Goal: Task Accomplishment & Management: Manage account settings

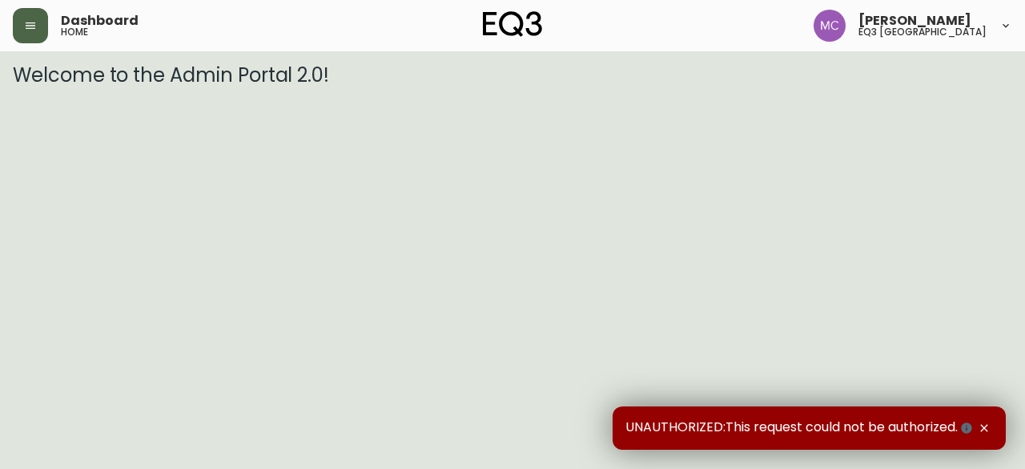
click at [29, 19] on icon "button" at bounding box center [30, 25] width 13 height 13
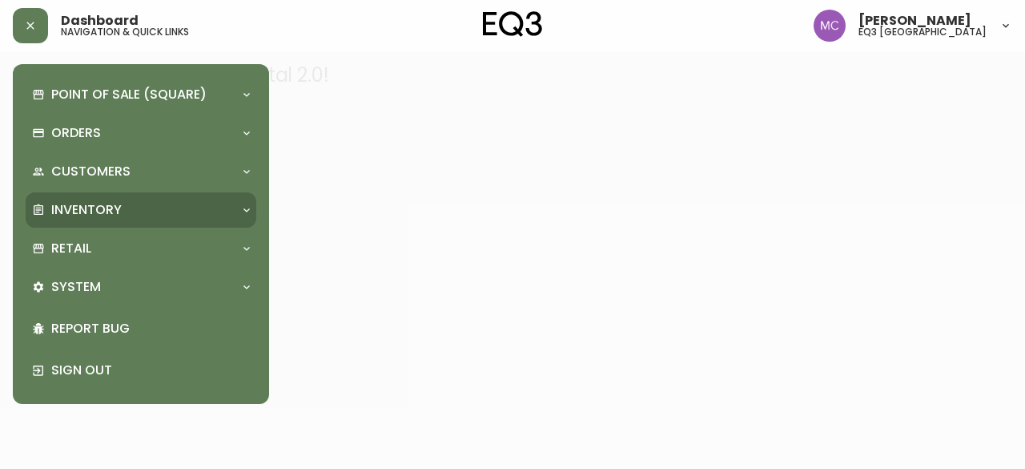
click at [82, 215] on p "Inventory" at bounding box center [86, 210] width 70 height 18
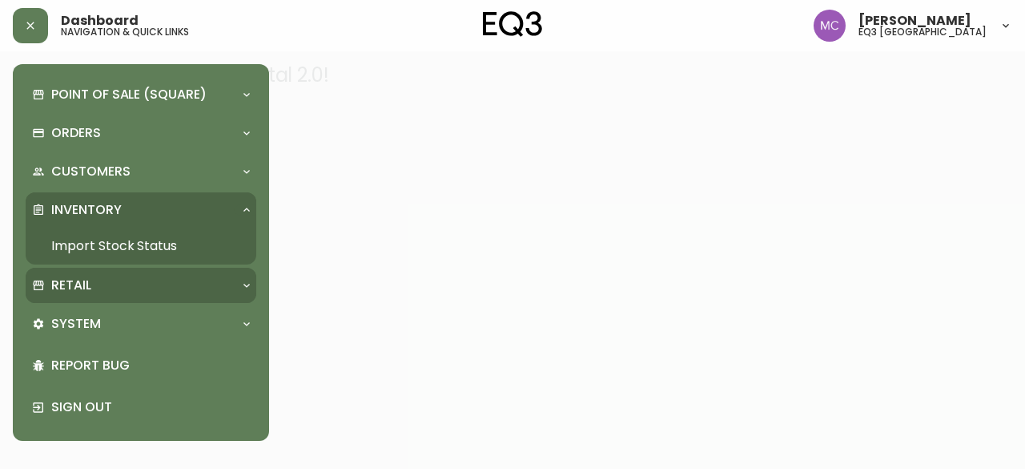
click at [94, 283] on div "Retail" at bounding box center [133, 285] width 202 height 18
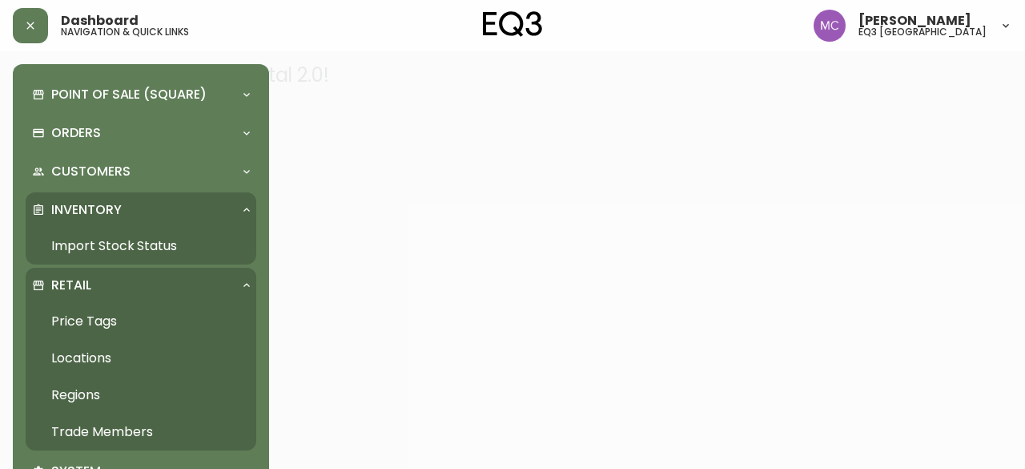
click at [131, 426] on link "Trade Members" at bounding box center [141, 431] width 231 height 37
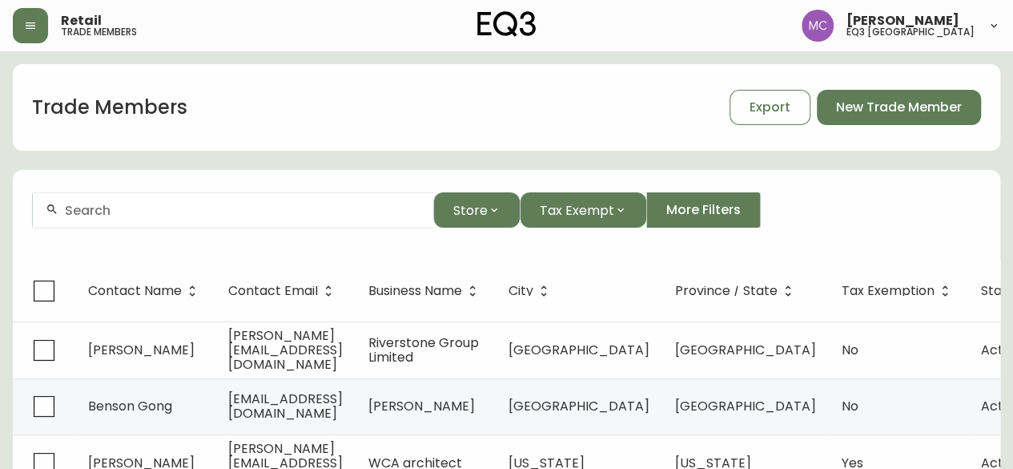
click at [143, 220] on div at bounding box center [233, 210] width 400 height 36
paste input "[PERSON_NAME]"
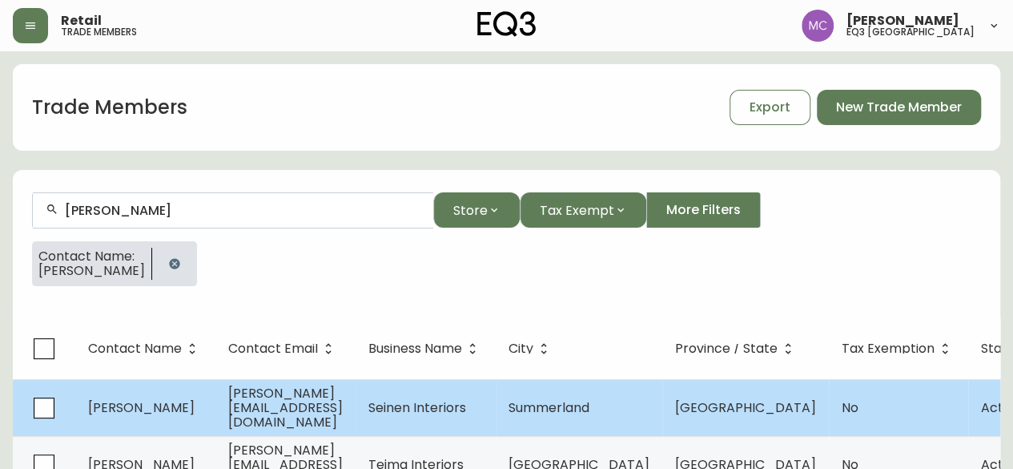
type input "[PERSON_NAME]"
click at [181, 404] on td "[PERSON_NAME]" at bounding box center [145, 407] width 140 height 57
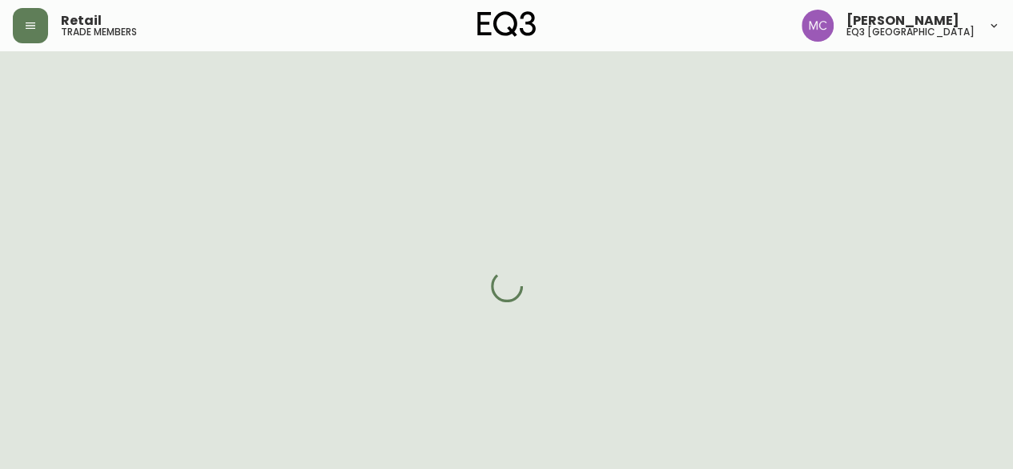
select select "BC"
select select "CA"
select select "CA_EN"
select select "Other"
select select "Interior Designer"
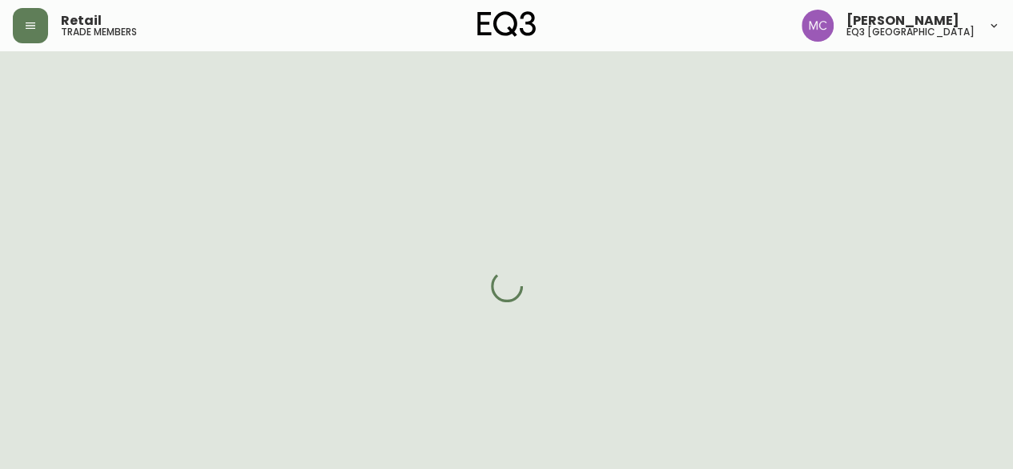
select select "false"
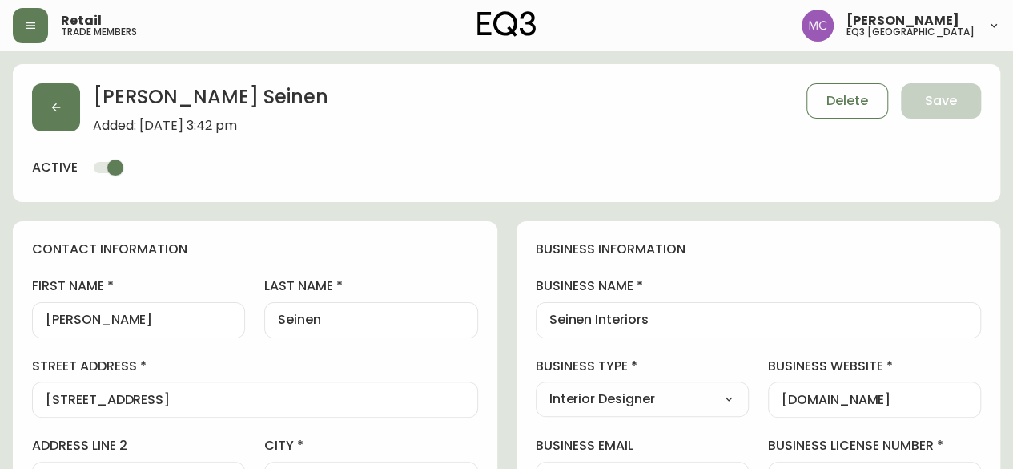
type input "EQ3 [GEOGRAPHIC_DATA]"
select select "cjw10z96p001r6gs00juufhhe"
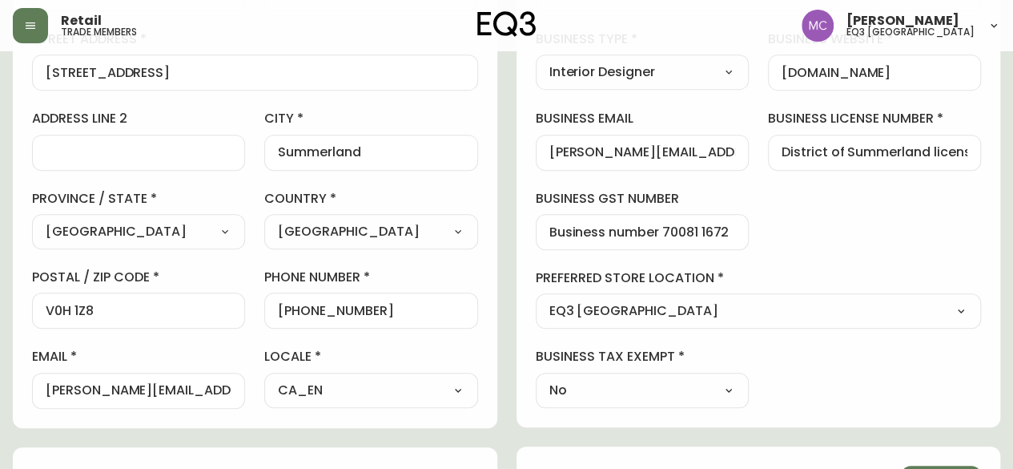
scroll to position [330, 0]
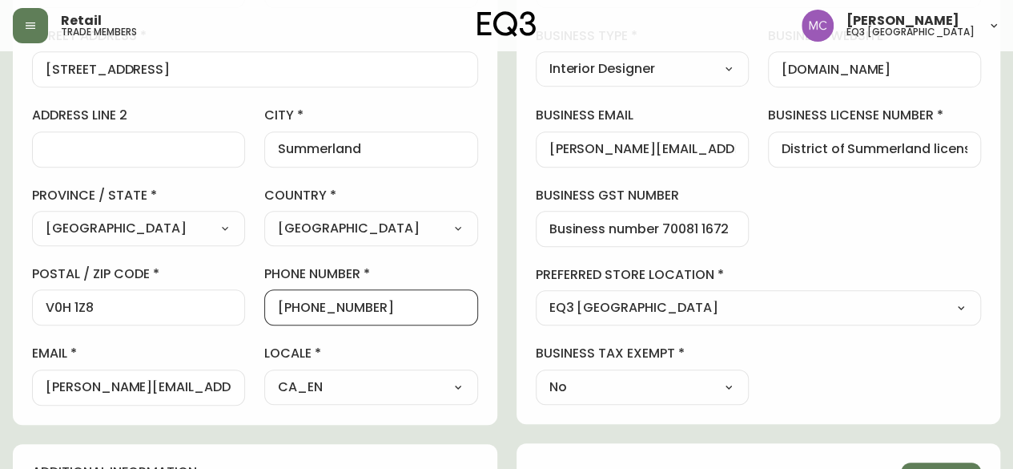
drag, startPoint x: 385, startPoint y: 304, endPoint x: 292, endPoint y: 304, distance: 93.7
click at [292, 304] on input "[PHONE_NUMBER]" at bounding box center [371, 307] width 186 height 15
click at [975, 259] on div "business information business name Seinen Interiors business type Interior Desi…" at bounding box center [759, 157] width 485 height 533
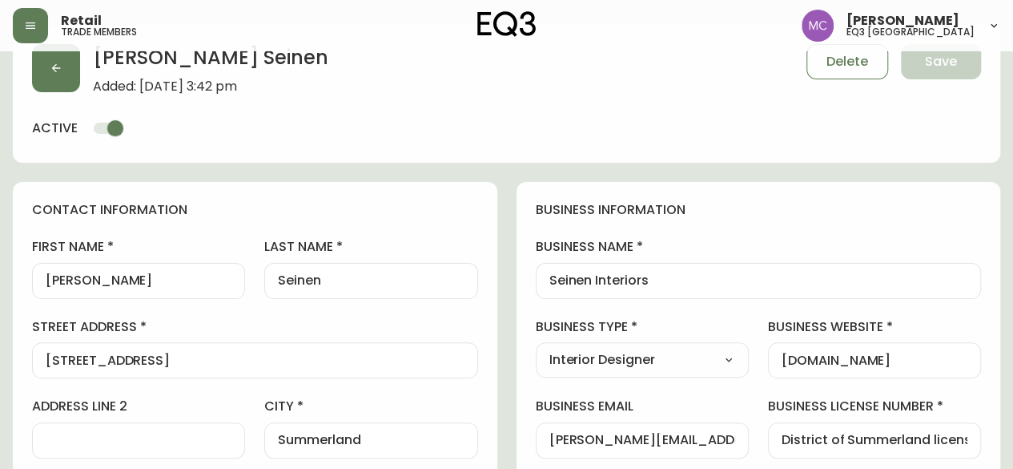
scroll to position [24, 0]
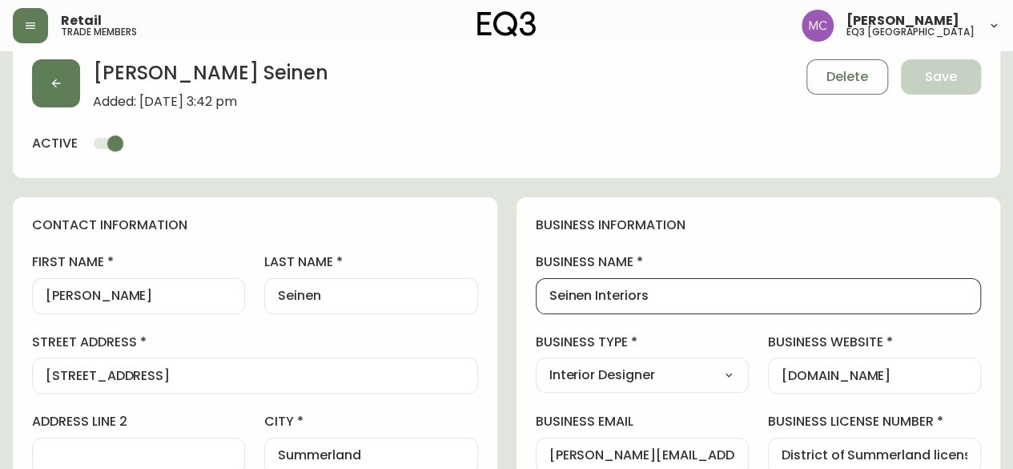
drag, startPoint x: 664, startPoint y: 296, endPoint x: 537, endPoint y: 294, distance: 127.3
click at [537, 294] on div "Seinen Interiors" at bounding box center [759, 296] width 446 height 36
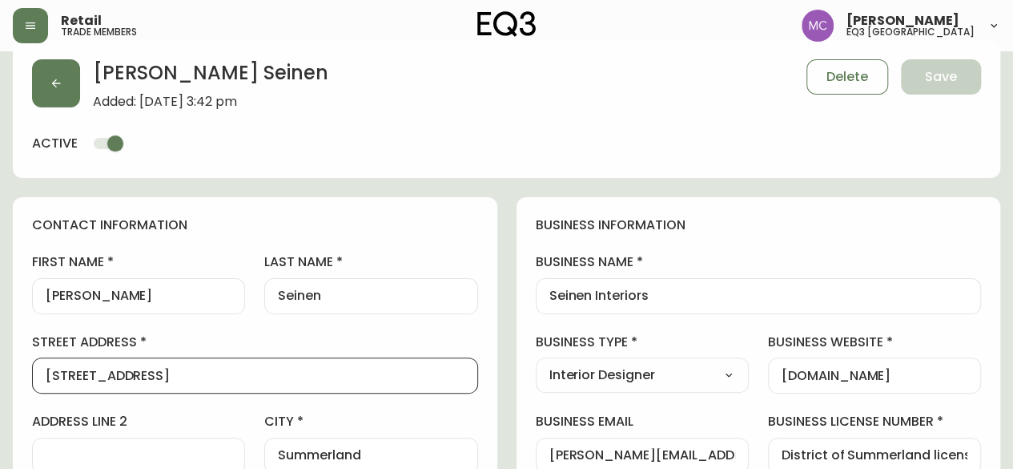
drag, startPoint x: 238, startPoint y: 371, endPoint x: 0, endPoint y: 350, distance: 238.8
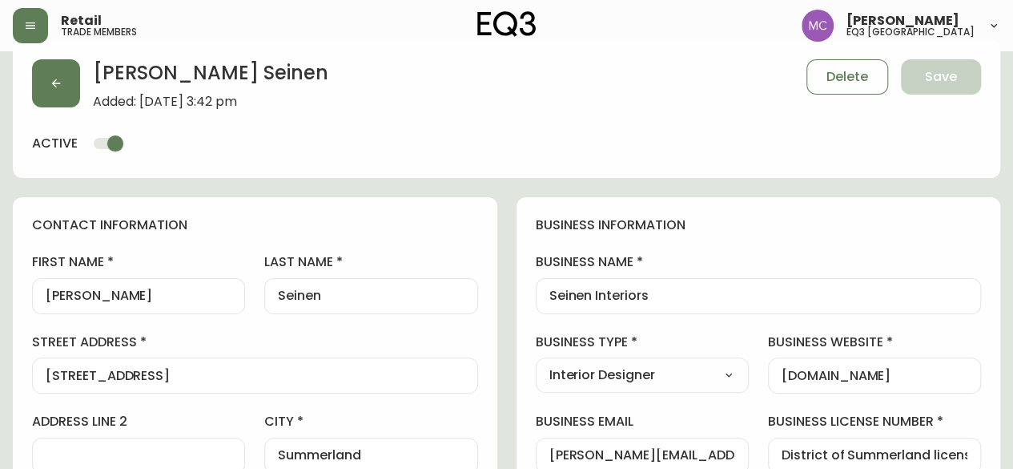
click at [979, 255] on label "business name" at bounding box center [759, 262] width 446 height 18
click at [968, 288] on input "Seinen Interiors" at bounding box center [758, 295] width 419 height 15
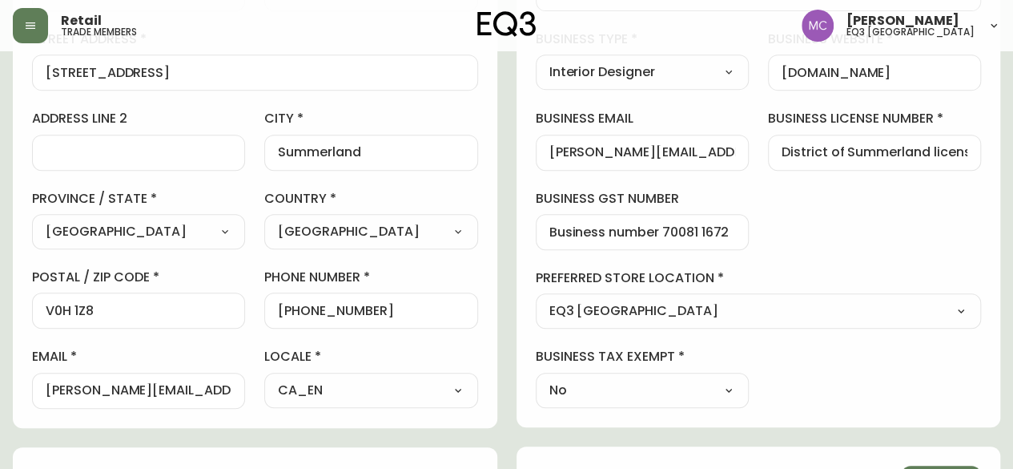
scroll to position [330, 0]
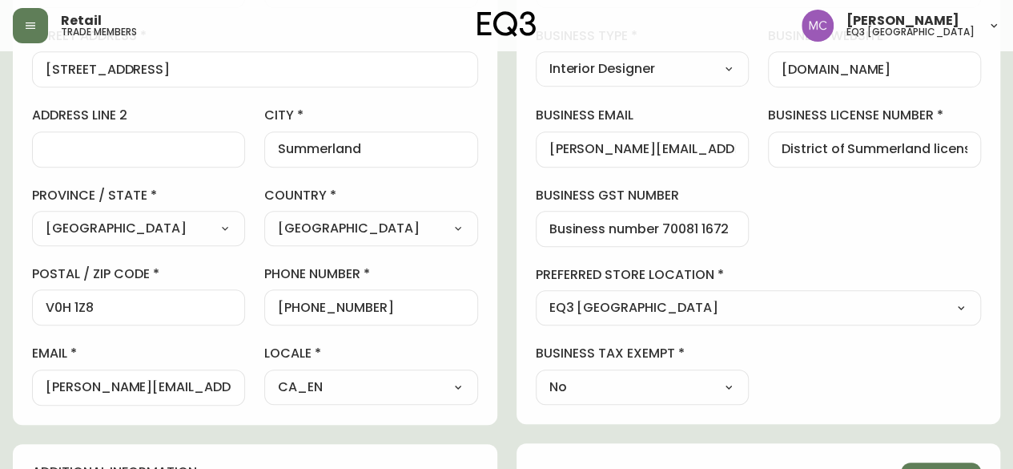
drag, startPoint x: 103, startPoint y: 316, endPoint x: 15, endPoint y: 296, distance: 89.7
click at [15, 296] on div "contact information first name [PERSON_NAME] last name [GEOGRAPHIC_DATA] addres…" at bounding box center [255, 157] width 485 height 533
drag, startPoint x: 125, startPoint y: 304, endPoint x: 18, endPoint y: 294, distance: 107.7
click at [18, 294] on div "contact information first name [PERSON_NAME] last name [GEOGRAPHIC_DATA] addres…" at bounding box center [255, 157] width 485 height 533
click at [993, 199] on div "business information business name Seinen Interiors business type Interior Desi…" at bounding box center [759, 157] width 485 height 533
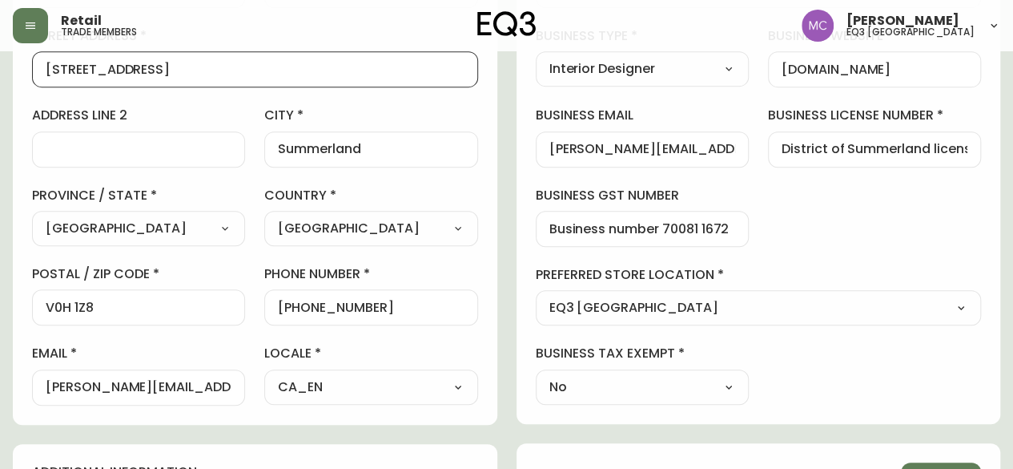
scroll to position [0, 0]
drag, startPoint x: 245, startPoint y: 74, endPoint x: 22, endPoint y: 34, distance: 226.4
click at [22, 34] on div "Retail trade members [PERSON_NAME] eq3 [GEOGRAPHIC_DATA] [PERSON_NAME] Added: […" at bounding box center [506, 352] width 1013 height 1365
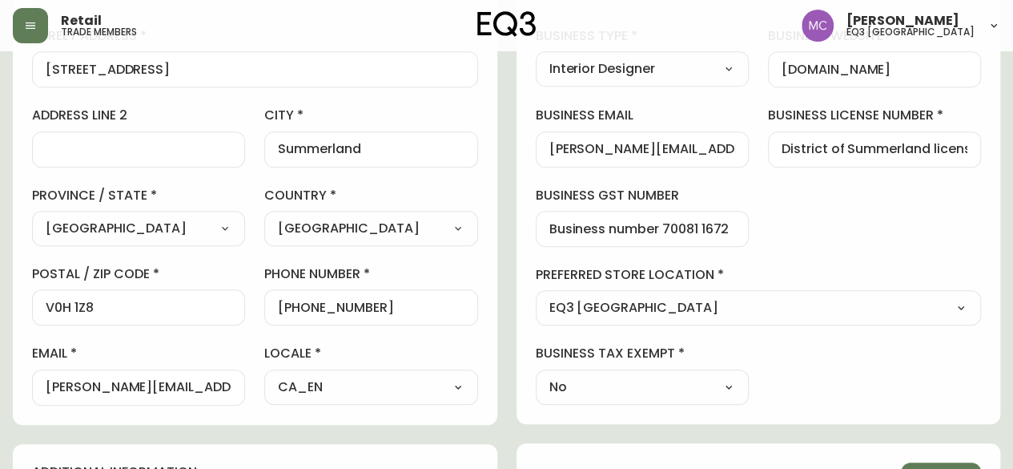
click at [0, 340] on main "[PERSON_NAME] Added: [DATE] 3:42 pm Delete Save active contact information firs…" at bounding box center [506, 378] width 1013 height 1314
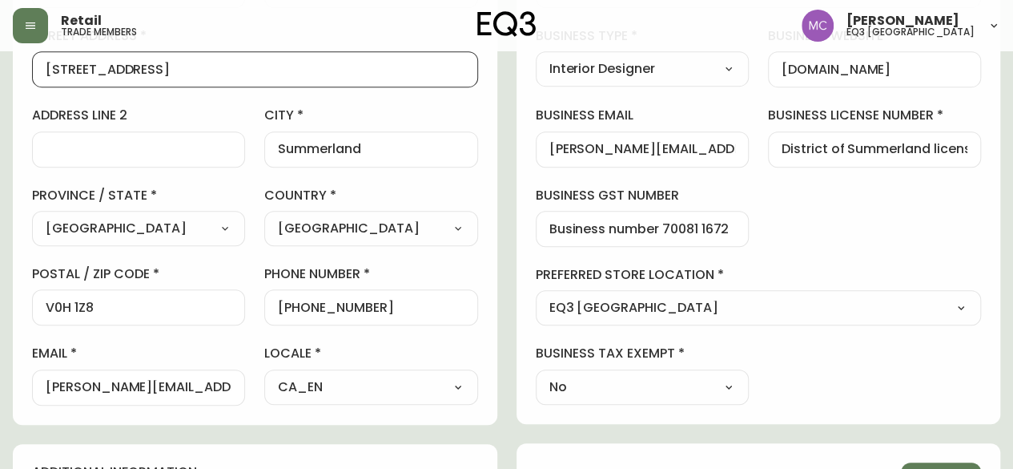
drag, startPoint x: 193, startPoint y: 66, endPoint x: 40, endPoint y: 58, distance: 153.1
click at [40, 58] on div "[STREET_ADDRESS]" at bounding box center [255, 69] width 446 height 36
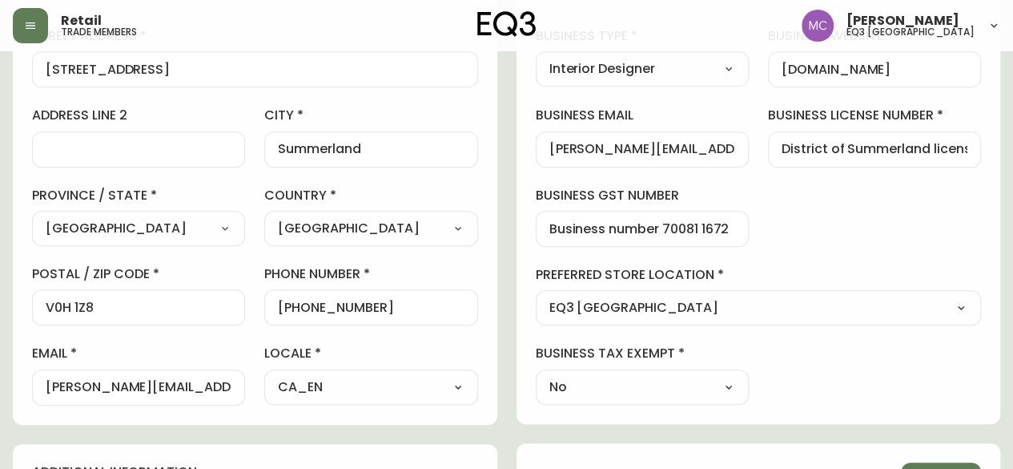
click at [980, 237] on div "business information business name Seinen Interiors business type Interior Desi…" at bounding box center [759, 157] width 485 height 533
click at [982, 196] on div "business information business name Seinen Interiors business type Interior Desi…" at bounding box center [759, 157] width 485 height 533
click at [974, 230] on div "business information business name Seinen Interiors business type Interior Desi…" at bounding box center [759, 157] width 485 height 533
drag, startPoint x: 224, startPoint y: 388, endPoint x: 34, endPoint y: 385, distance: 190.6
click at [34, 385] on div "[PERSON_NAME][EMAIL_ADDRESS][DOMAIN_NAME]" at bounding box center [138, 387] width 213 height 36
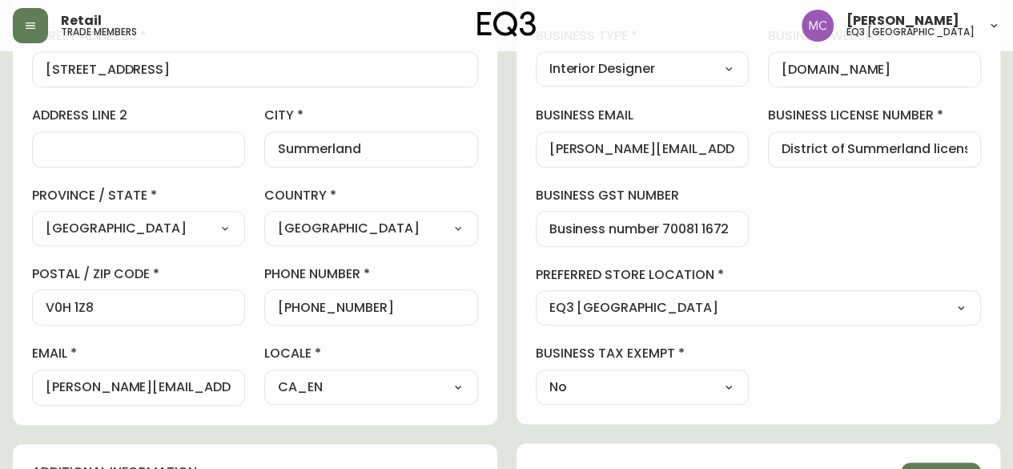
click at [1, 304] on main "[PERSON_NAME] Added: [DATE] 3:42 pm Delete Save active contact information firs…" at bounding box center [506, 378] width 1013 height 1314
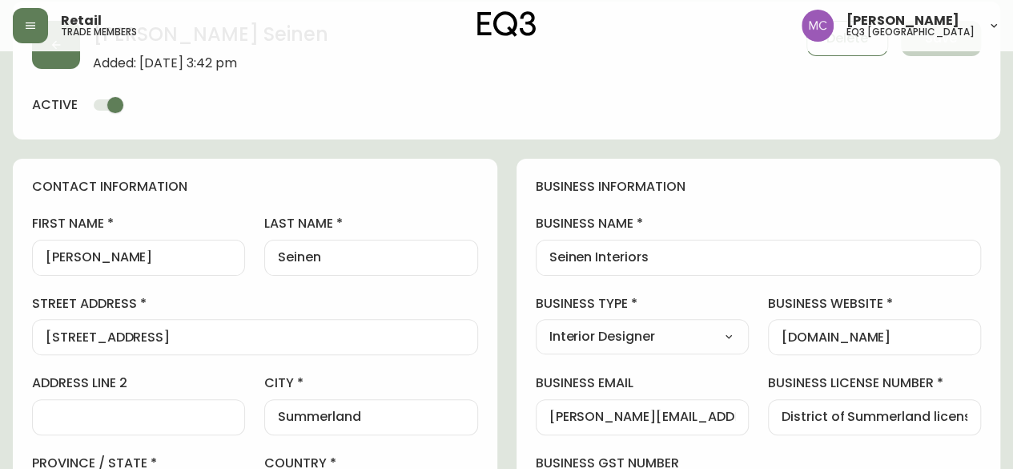
scroll to position [61, 0]
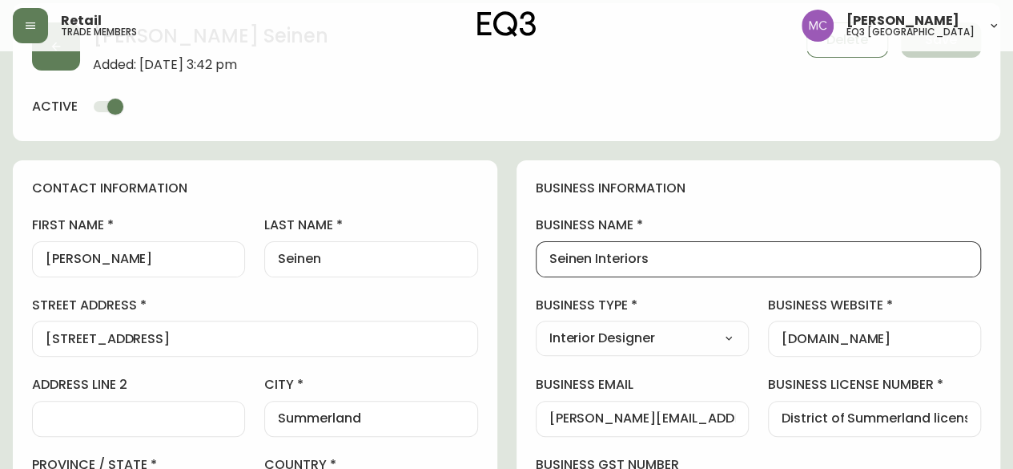
drag, startPoint x: 668, startPoint y: 256, endPoint x: 487, endPoint y: 233, distance: 182.5
click at [15, 416] on div "contact information first name [PERSON_NAME] last name [GEOGRAPHIC_DATA] addres…" at bounding box center [255, 426] width 485 height 533
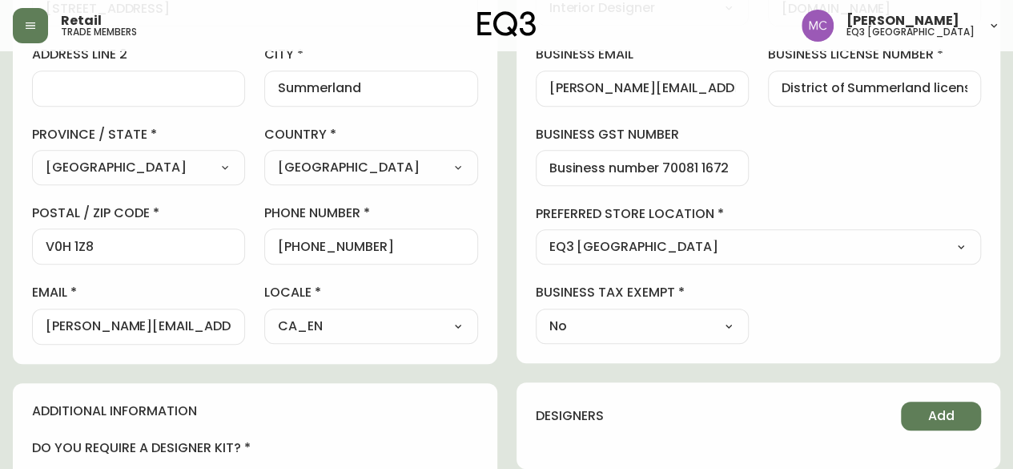
scroll to position [392, 0]
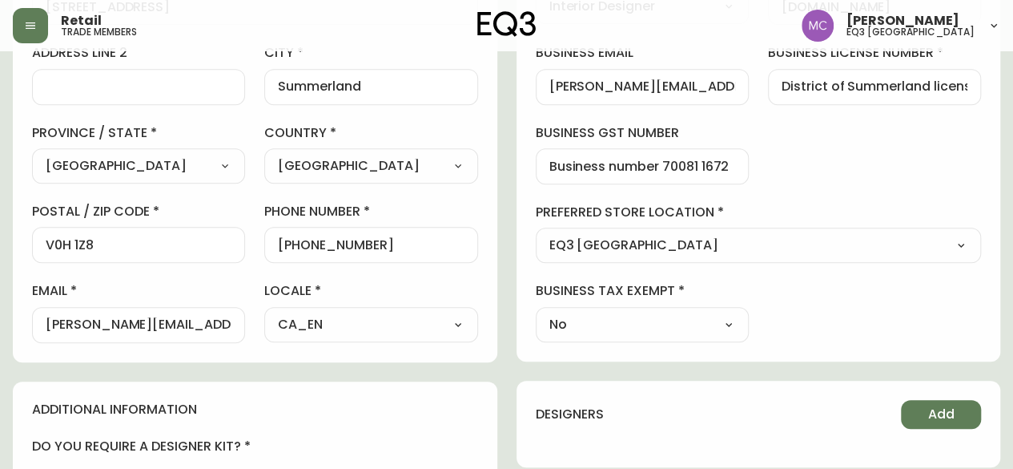
click at [975, 247] on select "Select - Store locations EQ3 [GEOGRAPHIC_DATA] EQ3 [GEOGRAPHIC_DATA] [GEOGRAPHI…" at bounding box center [759, 246] width 446 height 24
drag, startPoint x: 719, startPoint y: 85, endPoint x: 539, endPoint y: 86, distance: 180.2
click at [539, 86] on div "[PERSON_NAME][EMAIL_ADDRESS][DOMAIN_NAME]" at bounding box center [642, 87] width 213 height 36
